Goal: Information Seeking & Learning: Learn about a topic

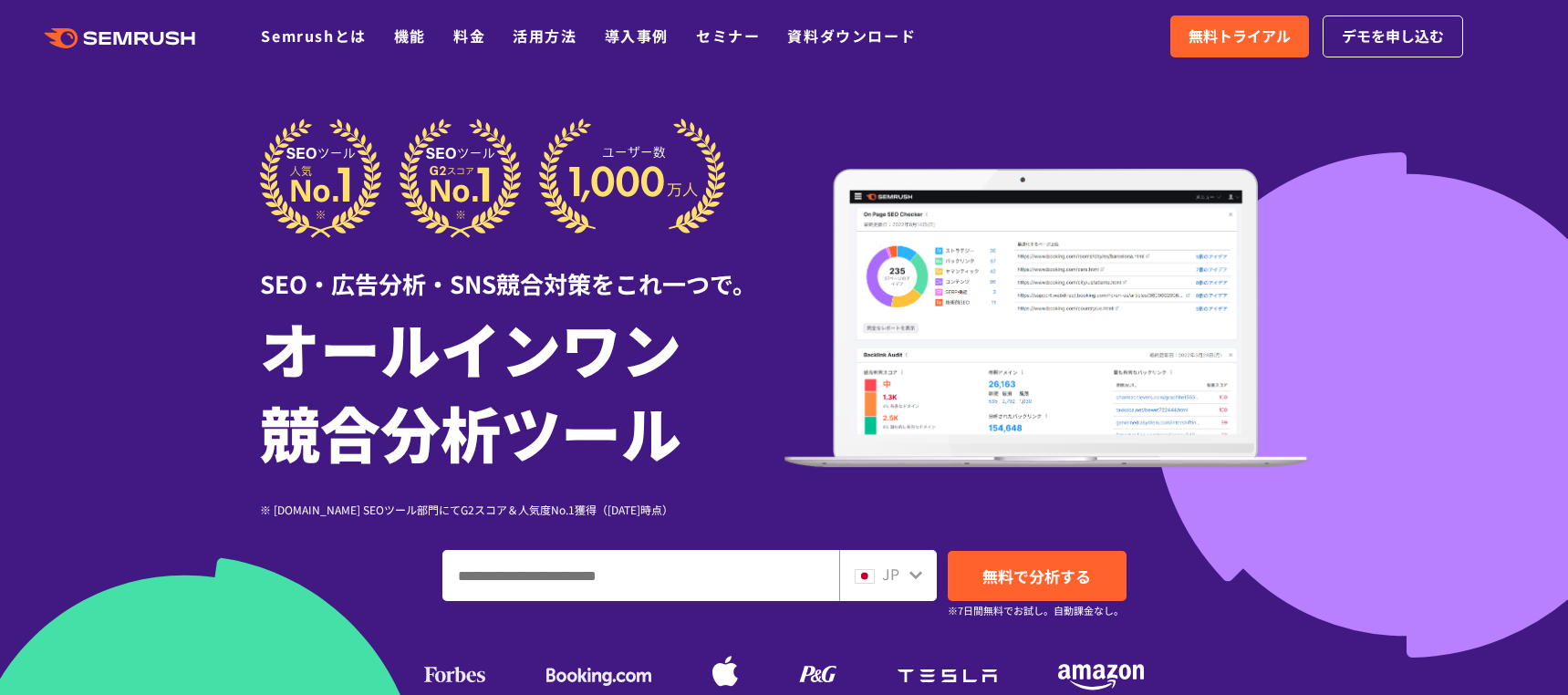
click at [429, 39] on ul "Semrushとは 機能 料金 活用方法 導入事例 セミナー 資料ダウンロード" at bounding box center [603, 36] width 682 height 24
click at [416, 40] on link "機能" at bounding box center [410, 35] width 32 height 22
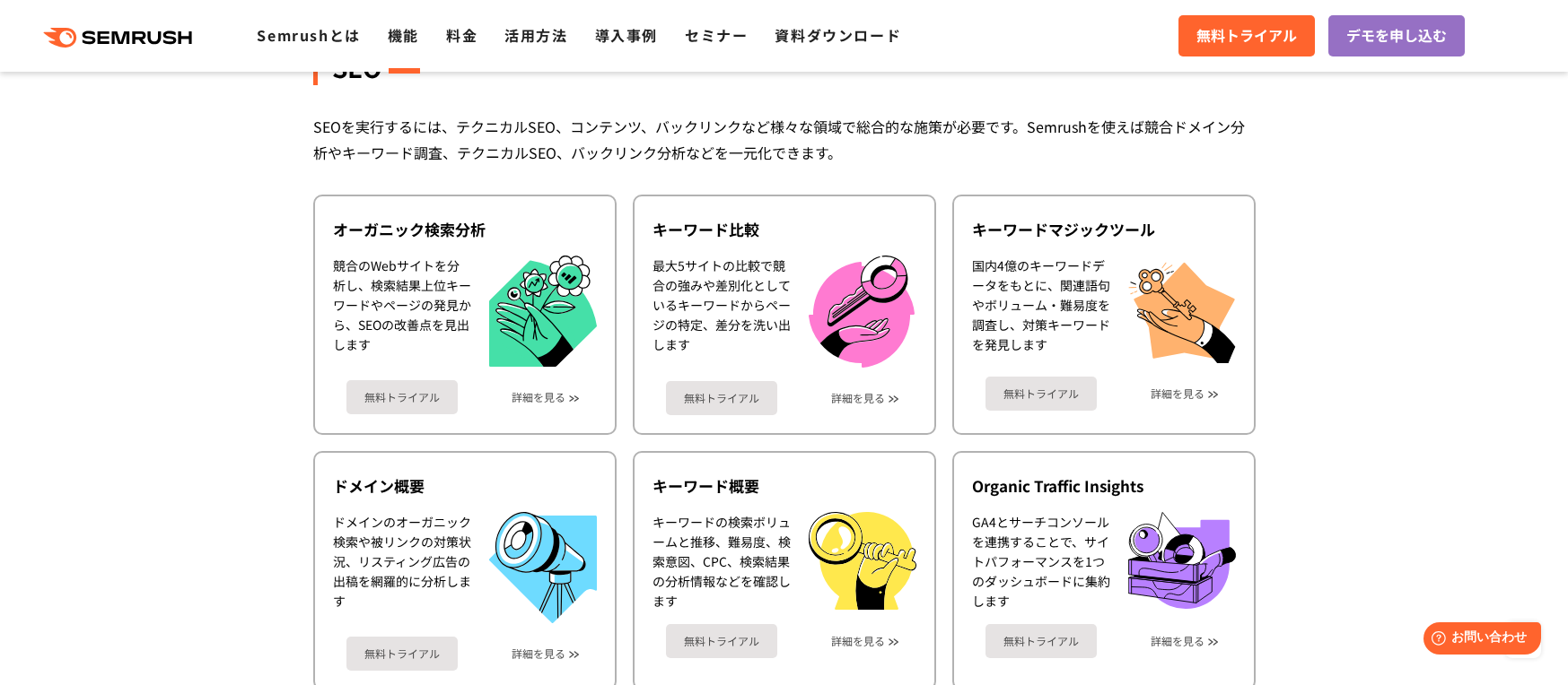
scroll to position [358, 0]
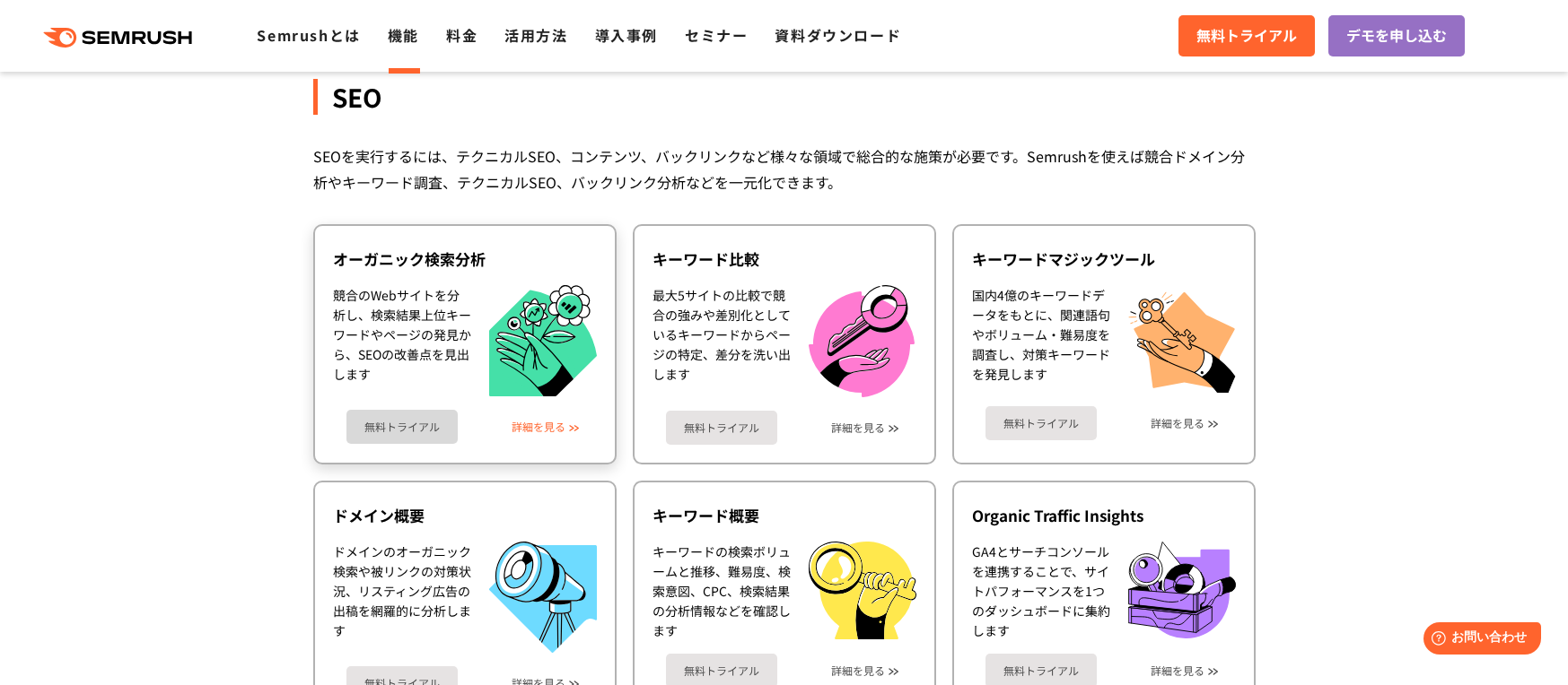
click at [544, 429] on link "詳細を見る" at bounding box center [538, 427] width 54 height 13
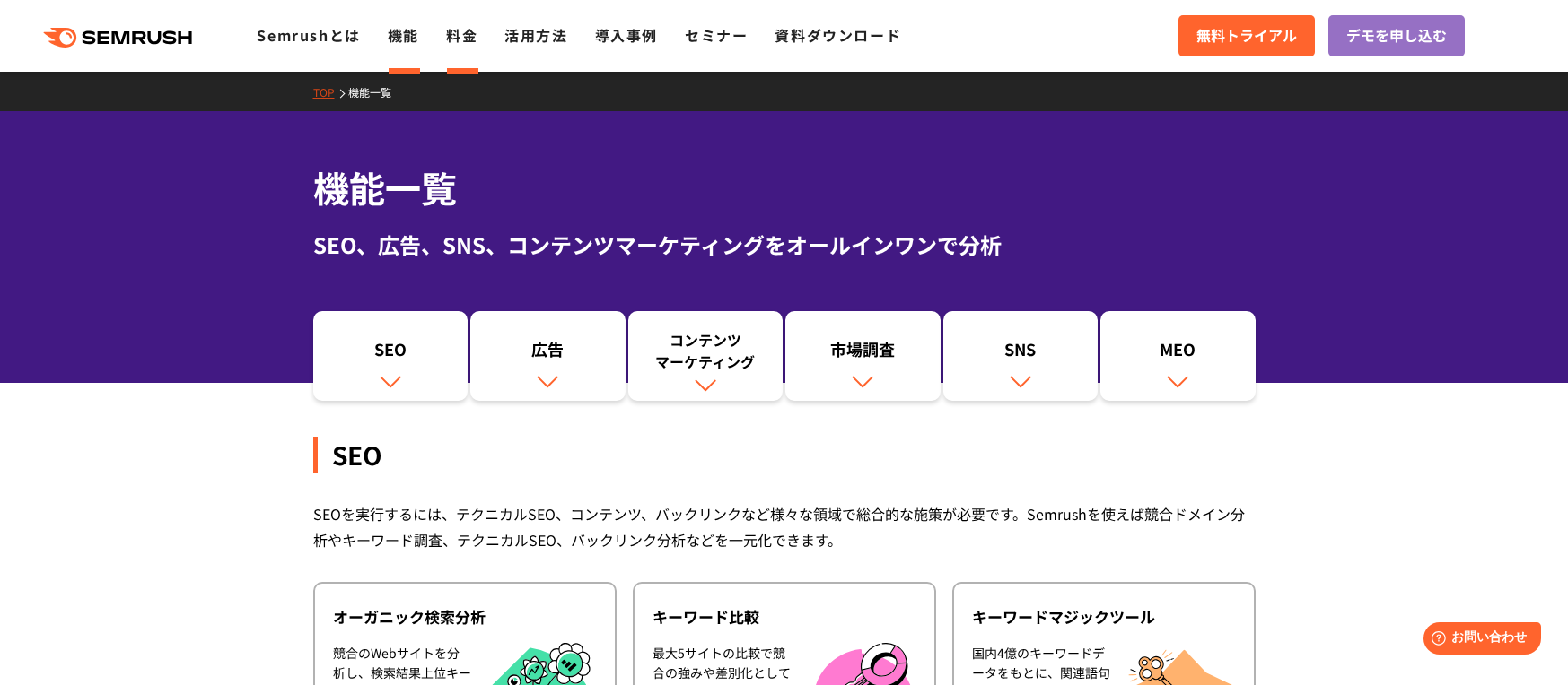
click at [458, 41] on link "料金" at bounding box center [462, 34] width 31 height 21
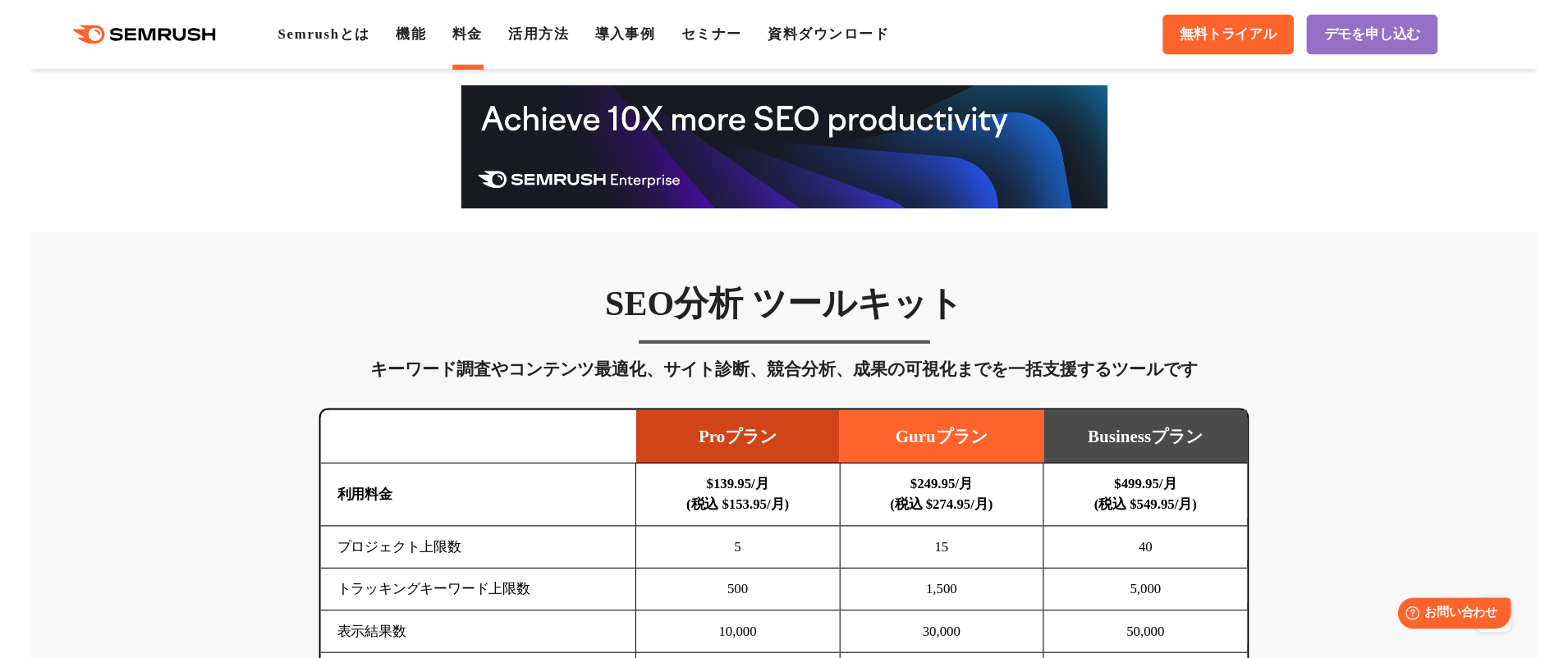
scroll to position [752, 0]
